Goal: Communication & Community: Answer question/provide support

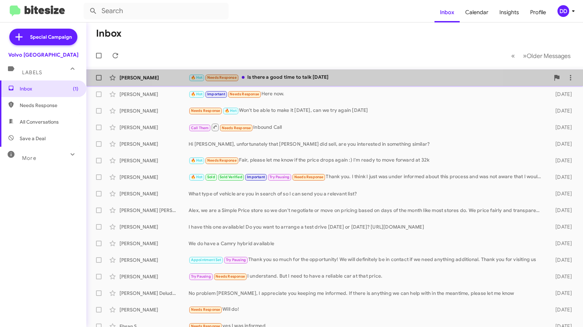
click at [324, 79] on div "🔥 Hot Needs Response Is there a good time to talk [DATE]" at bounding box center [370, 78] width 362 height 8
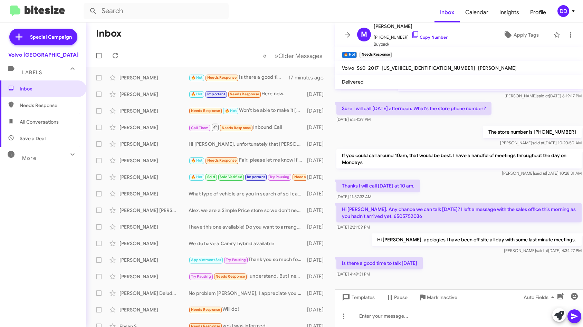
scroll to position [191, 0]
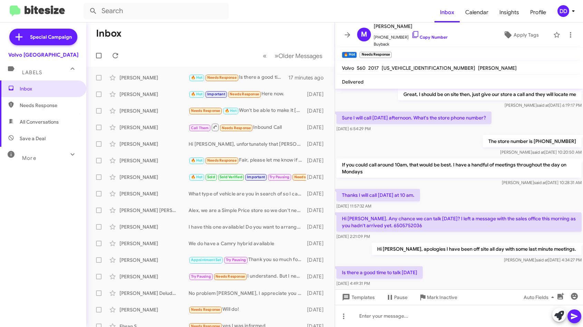
click at [382, 226] on p "Hi [PERSON_NAME]. Any chance we can talk [DATE]? I left a message with the sale…" at bounding box center [459, 222] width 245 height 19
click at [438, 226] on p "Hi [PERSON_NAME]. Any chance we can talk [DATE]? I left a message with the sale…" at bounding box center [459, 222] width 245 height 19
click at [387, 226] on p "Hi [PERSON_NAME]. Any chance we can talk [DATE]? I left a message with the sale…" at bounding box center [459, 222] width 245 height 19
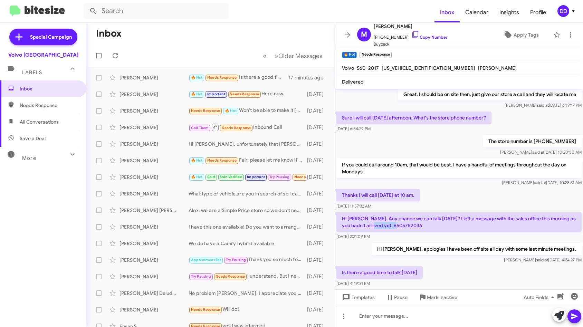
copy p "6505752036"
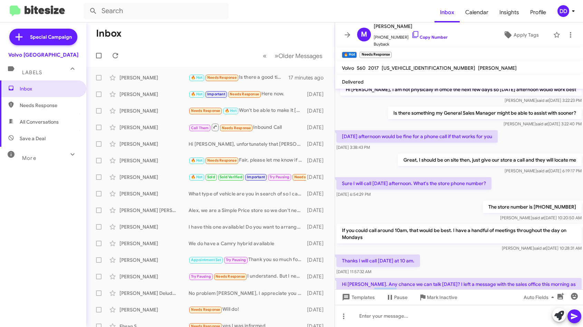
scroll to position [82, 0]
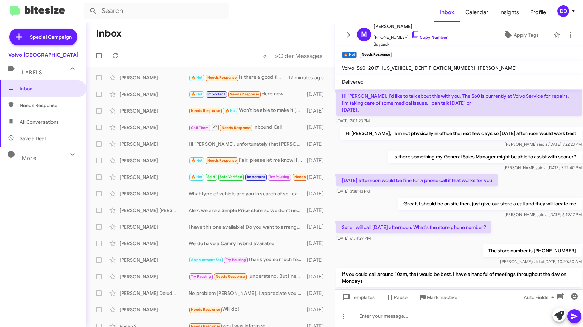
click at [410, 68] on span "[US_VEHICLE_IDENTIFICATION_NUMBER]" at bounding box center [429, 68] width 94 height 6
copy span "[US_VEHICLE_IDENTIFICATION_NUMBER]"
click at [409, 68] on span "[US_VEHICLE_IDENTIFICATION_NUMBER]" at bounding box center [429, 68] width 94 height 6
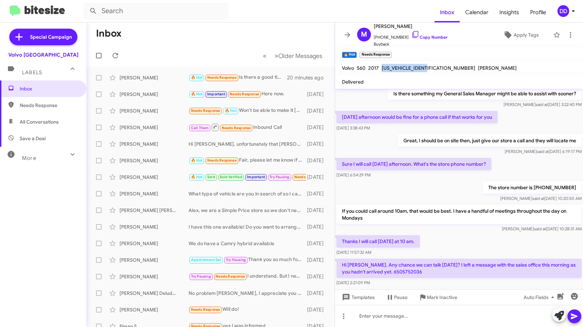
scroll to position [215, 0]
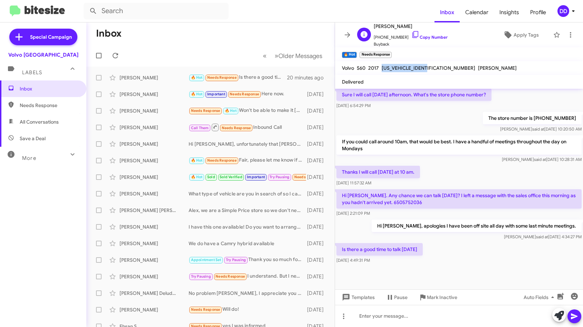
drag, startPoint x: 413, startPoint y: 25, endPoint x: 374, endPoint y: 25, distance: 38.7
click at [374, 25] on span "[PERSON_NAME]" at bounding box center [411, 26] width 74 height 8
copy span "[PERSON_NAME]"
click at [341, 316] on icon at bounding box center [344, 316] width 8 height 8
click at [357, 298] on button "note" at bounding box center [358, 298] width 43 height 17
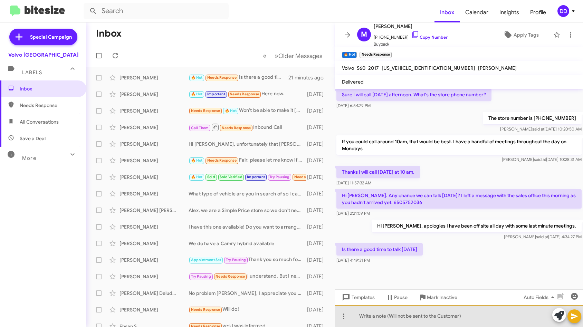
click at [373, 310] on div at bounding box center [459, 316] width 248 height 22
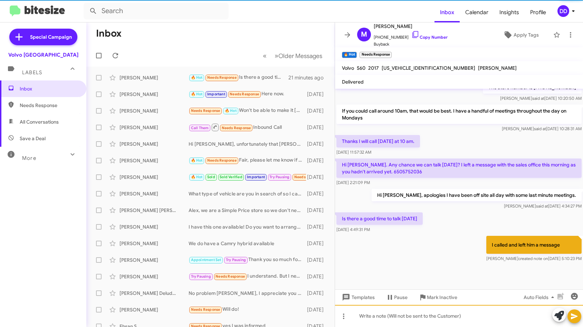
scroll to position [0, 0]
